Goal: Information Seeking & Learning: Learn about a topic

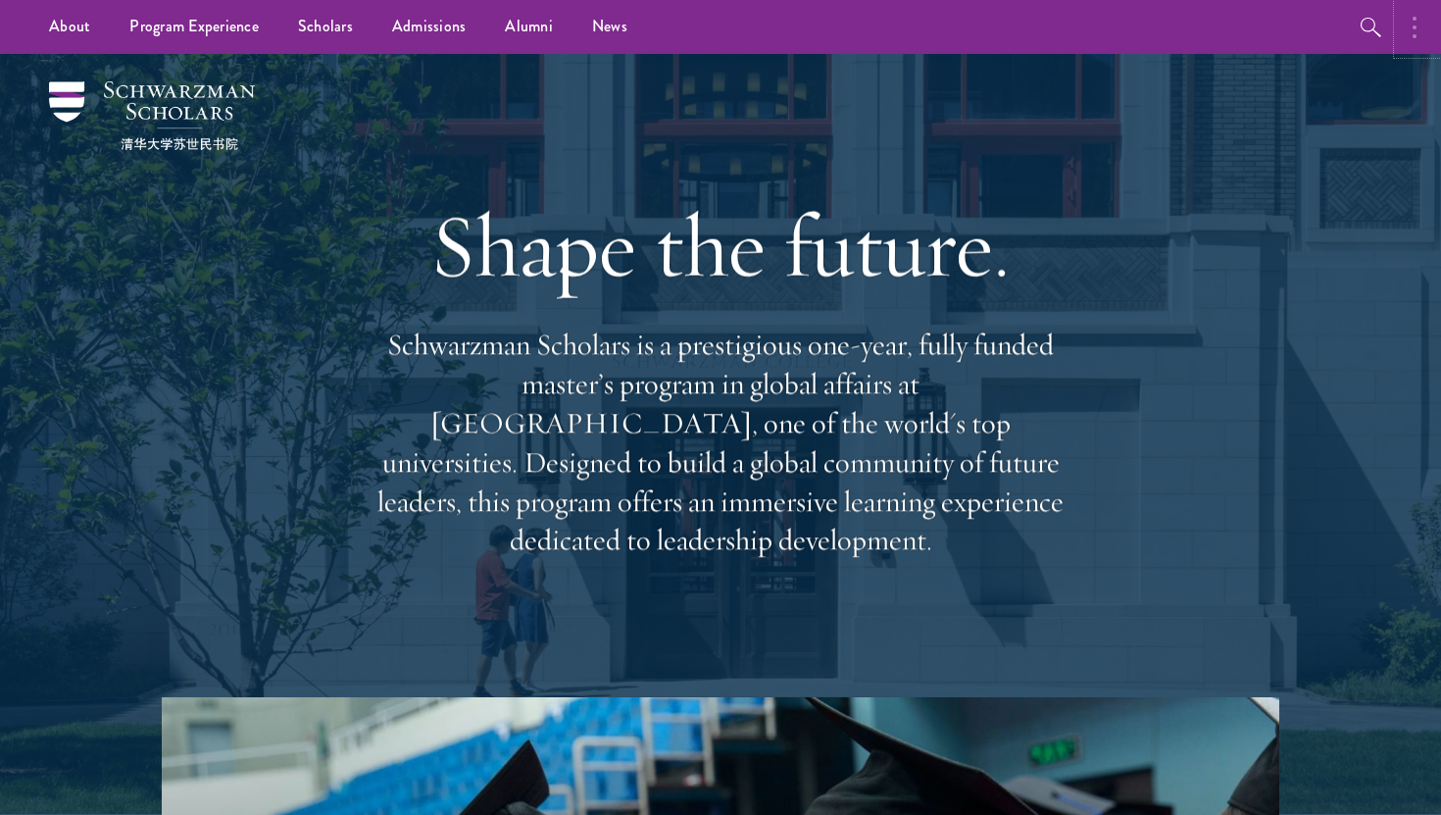
click at [1422, 31] on button "button" at bounding box center [1419, 27] width 43 height 54
click at [1208, 33] on button "button" at bounding box center [1208, 27] width 43 height 54
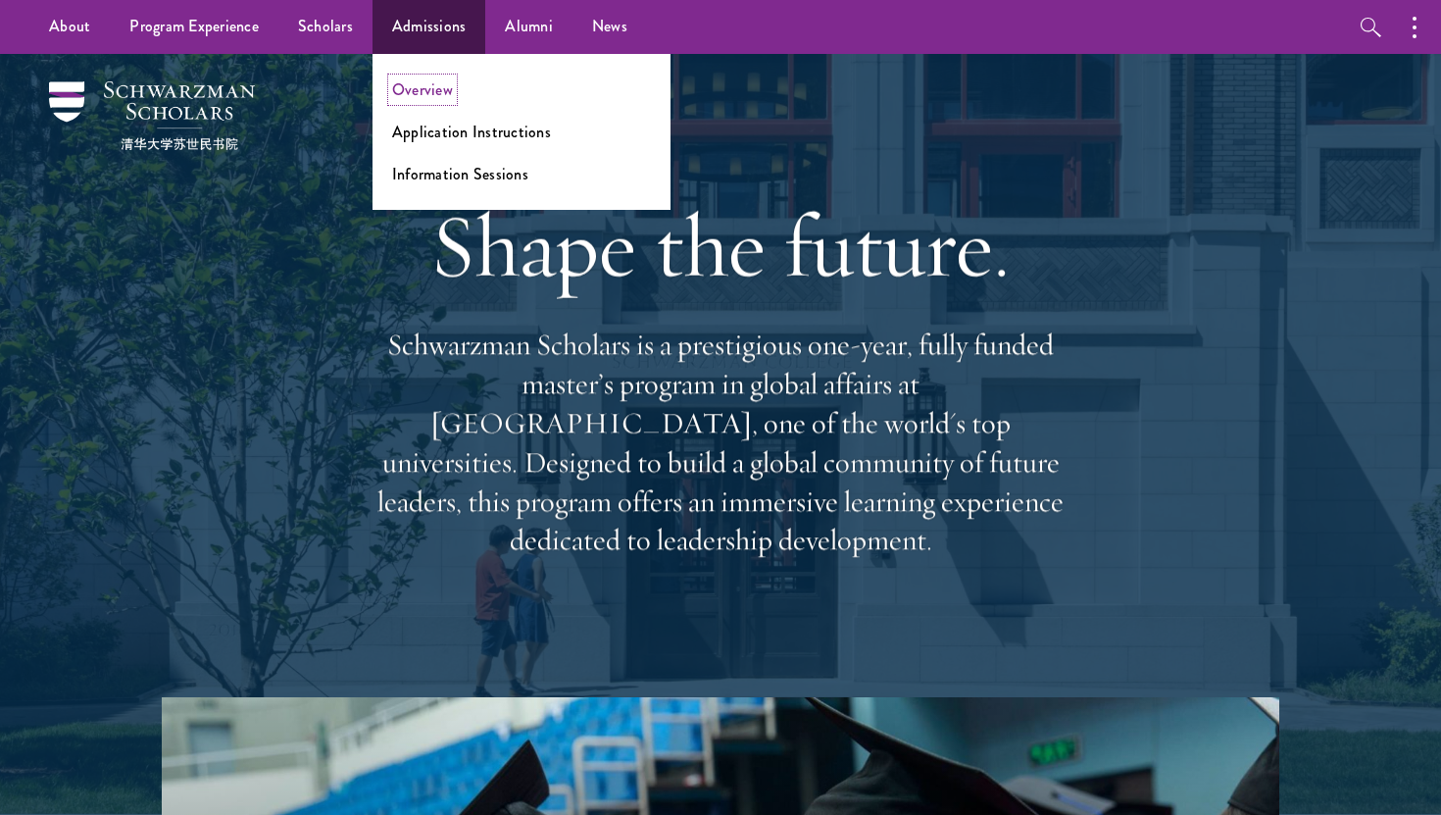
click at [426, 88] on link "Overview" at bounding box center [422, 89] width 61 height 23
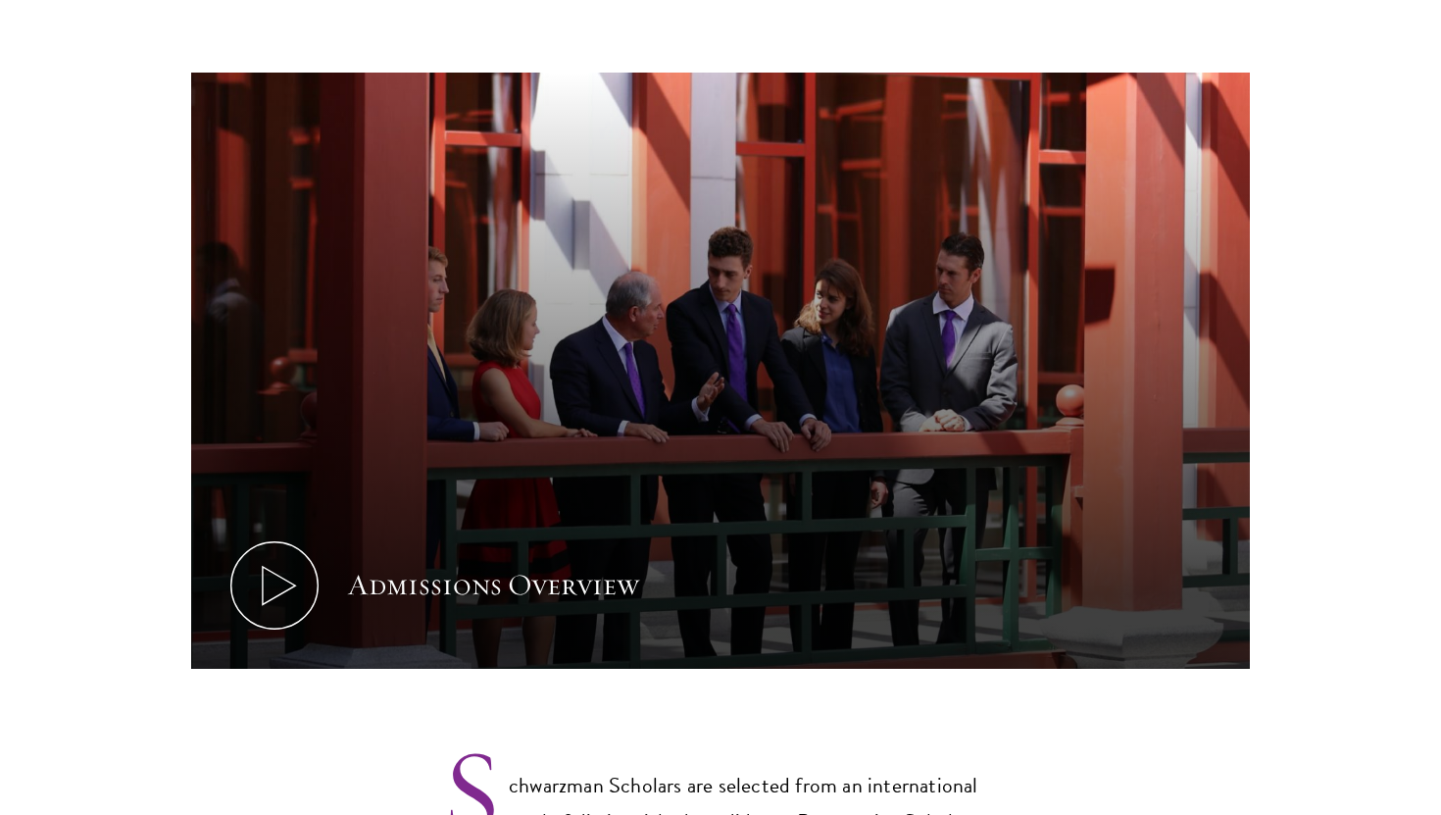
scroll to position [1247, 0]
